Goal: Find specific page/section: Find specific page/section

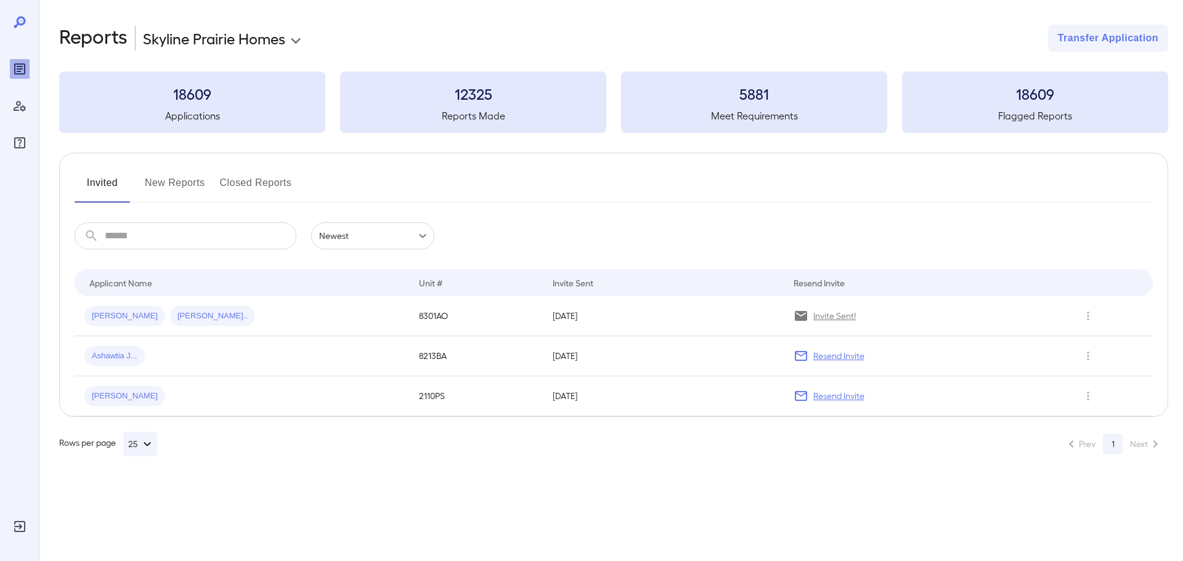
click at [166, 181] on button "New Reports" at bounding box center [175, 188] width 60 height 30
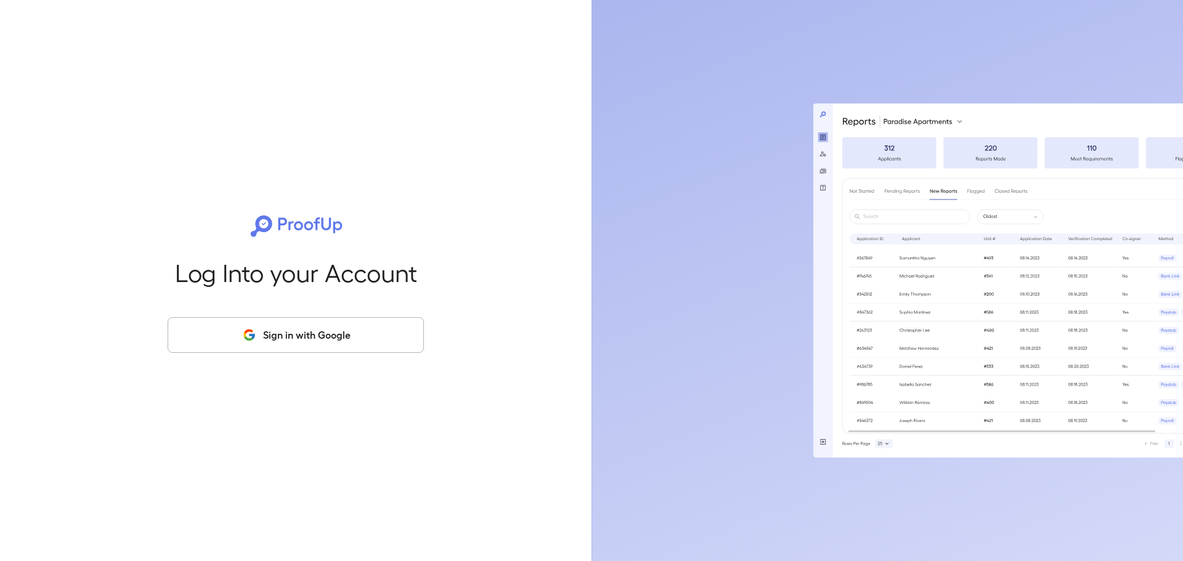
click at [338, 340] on button "Sign in with Google" at bounding box center [296, 335] width 256 height 36
